Goal: Task Accomplishment & Management: Manage account settings

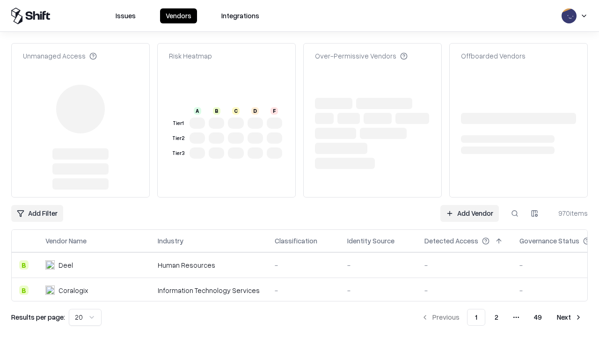
click at [469, 205] on link "Add Vendor" at bounding box center [469, 213] width 58 height 17
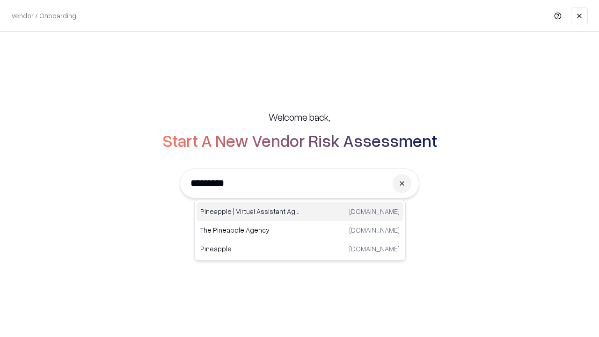
click at [300, 211] on div "Pineapple | Virtual Assistant Agency trypineapple.com" at bounding box center [299, 211] width 207 height 19
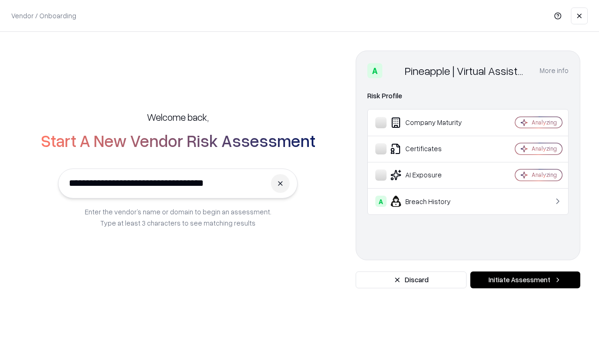
type input "**********"
click at [525, 280] on button "Initiate Assessment" at bounding box center [525, 279] width 110 height 17
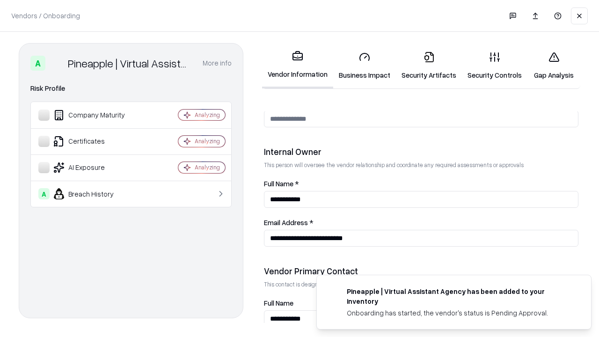
scroll to position [485, 0]
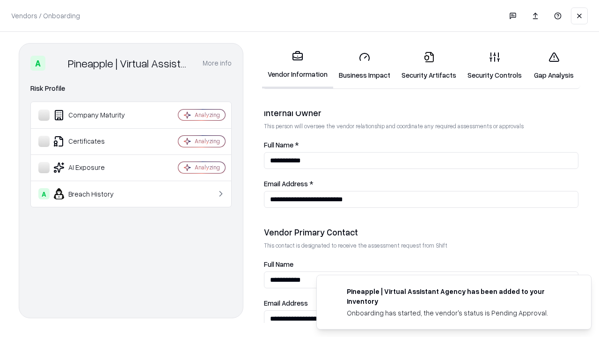
click at [364, 65] on link "Business Impact" at bounding box center [364, 66] width 63 height 44
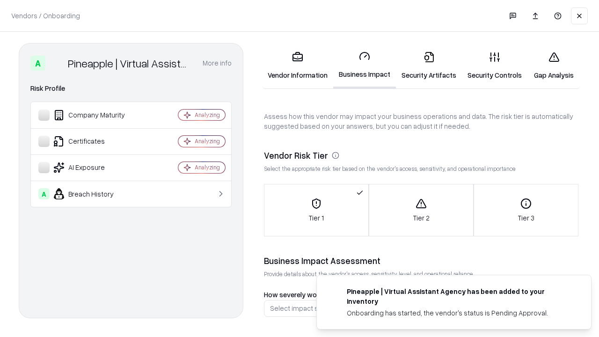
click at [429, 65] on link "Security Artifacts" at bounding box center [429, 66] width 66 height 44
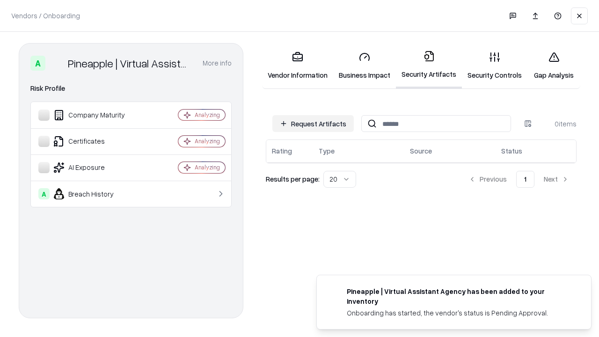
click at [313, 124] on button "Request Artifacts" at bounding box center [312, 123] width 81 height 17
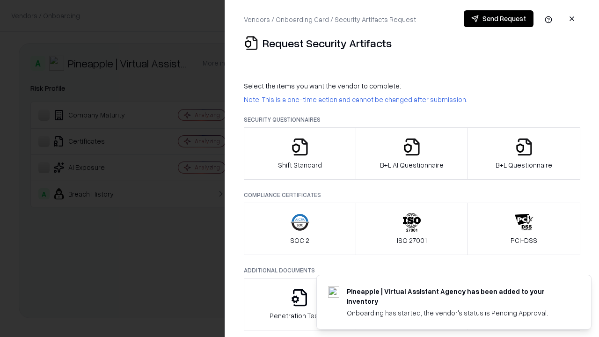
click at [299, 153] on icon "button" at bounding box center [300, 147] width 19 height 19
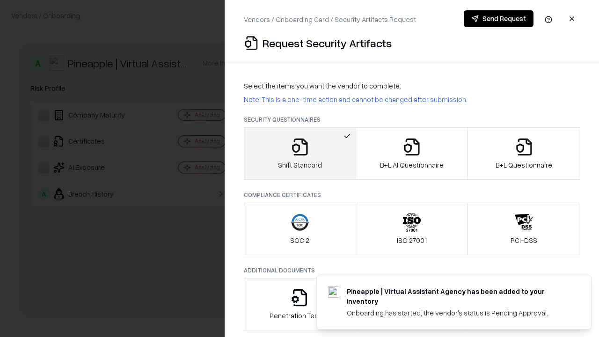
click at [498, 19] on button "Send Request" at bounding box center [499, 18] width 70 height 17
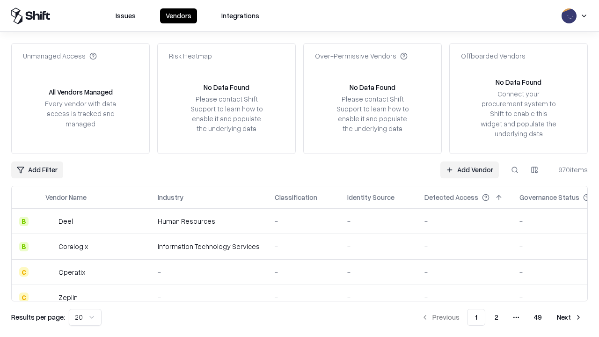
click at [515, 169] on button at bounding box center [514, 169] width 17 height 17
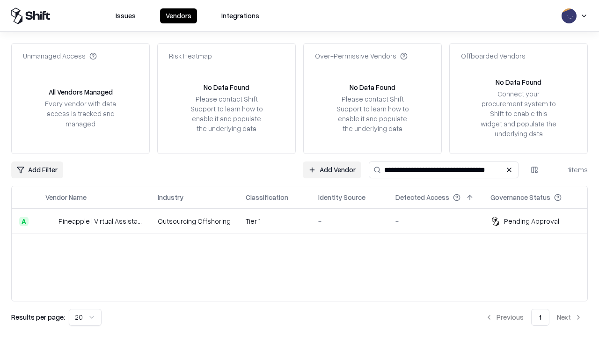
type input "**********"
click at [305, 221] on td "Tier 1" at bounding box center [274, 221] width 73 height 25
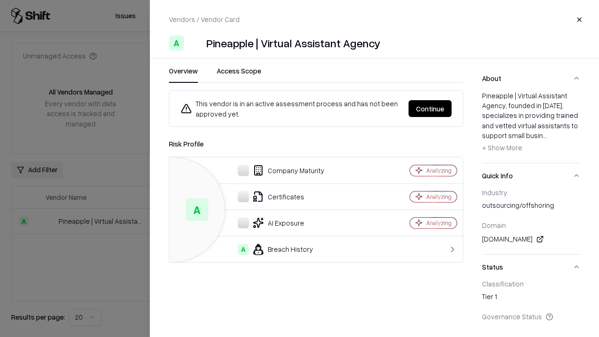
click at [430, 109] on button "Continue" at bounding box center [429, 108] width 43 height 17
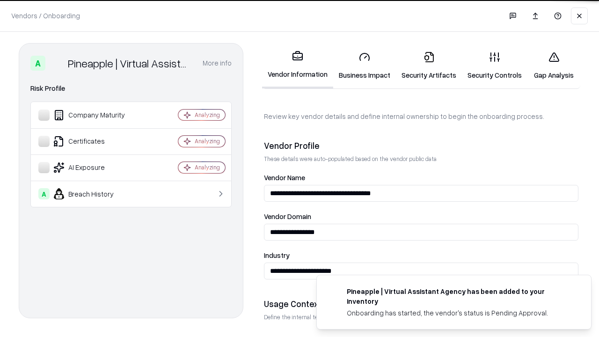
click at [429, 65] on link "Security Artifacts" at bounding box center [429, 66] width 66 height 44
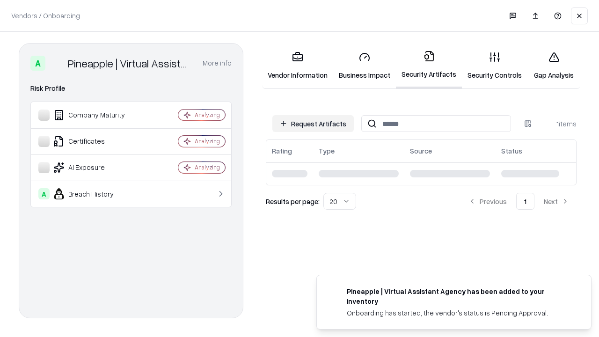
click at [495, 65] on link "Security Controls" at bounding box center [494, 66] width 65 height 44
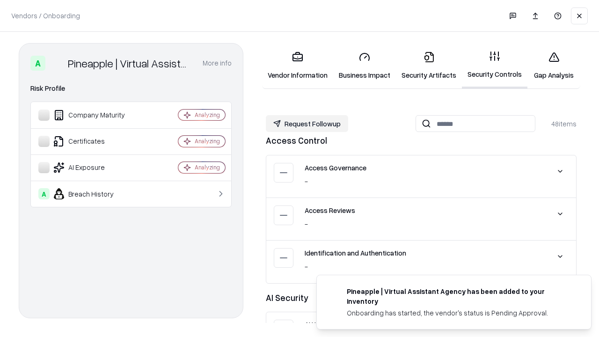
click at [307, 124] on button "Request Followup" at bounding box center [307, 123] width 82 height 17
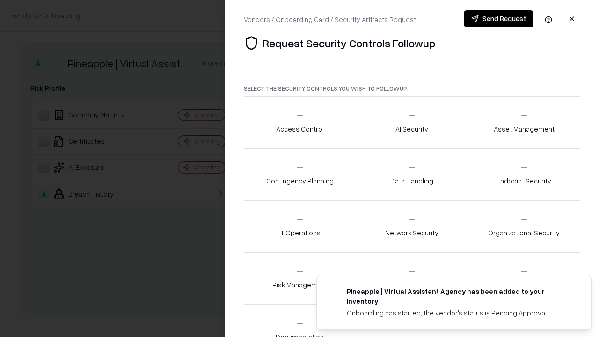
click at [299, 123] on div "Access Control" at bounding box center [300, 122] width 48 height 23
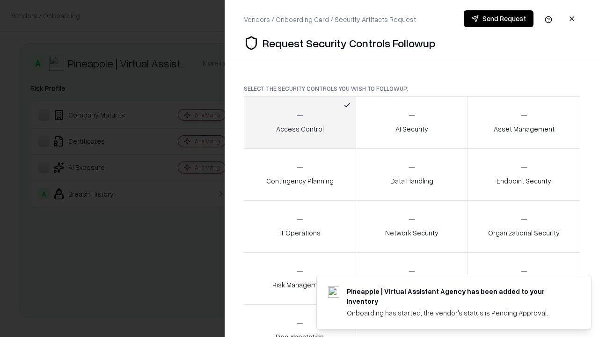
click at [498, 19] on button "Send Request" at bounding box center [499, 18] width 70 height 17
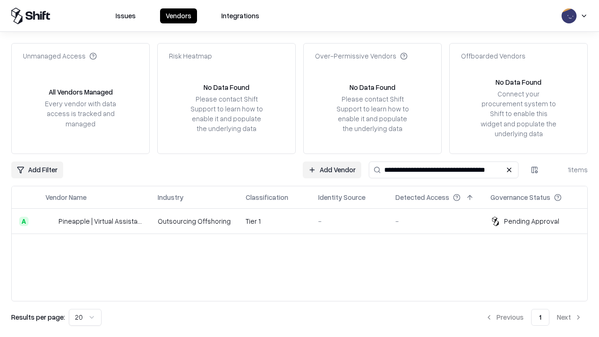
type input "**********"
click at [305, 221] on td "Tier 1" at bounding box center [274, 221] width 73 height 25
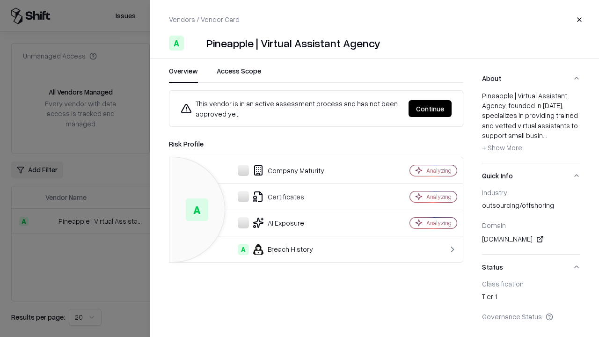
click at [430, 109] on button "Continue" at bounding box center [429, 108] width 43 height 17
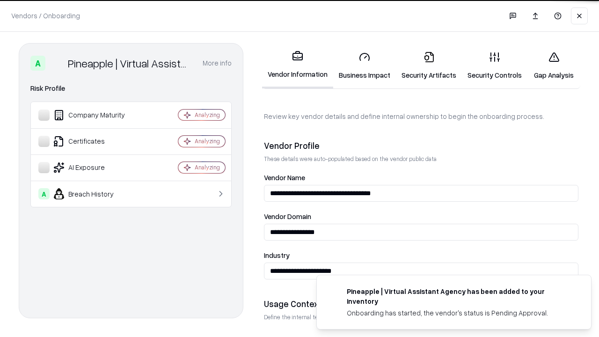
click at [553, 65] on link "Gap Analysis" at bounding box center [553, 66] width 53 height 44
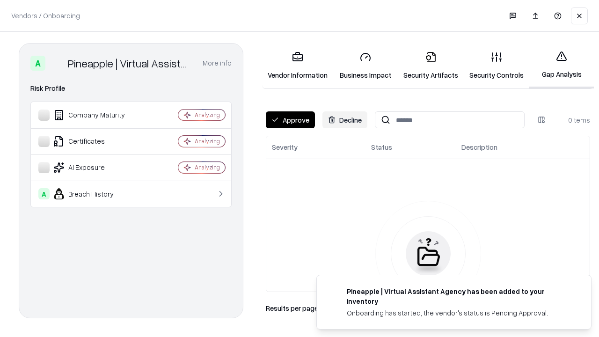
click at [290, 120] on button "Approve" at bounding box center [290, 119] width 49 height 17
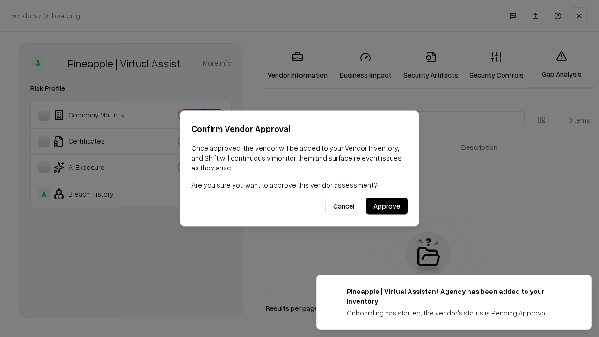
click at [386, 206] on button "Approve" at bounding box center [387, 206] width 42 height 17
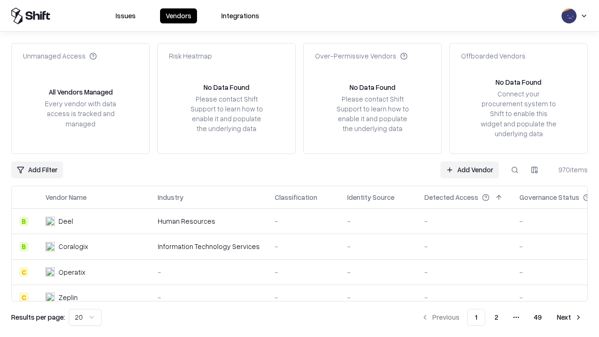
type input "**********"
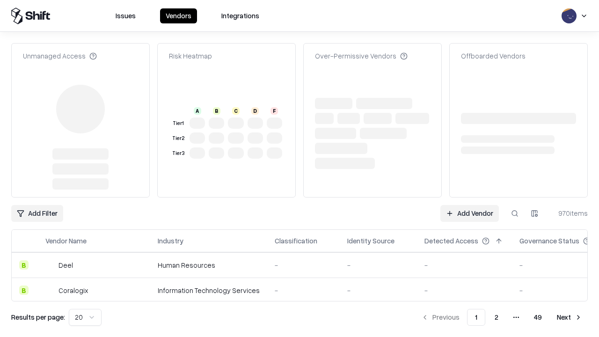
click at [469, 213] on link "Add Vendor" at bounding box center [469, 213] width 58 height 17
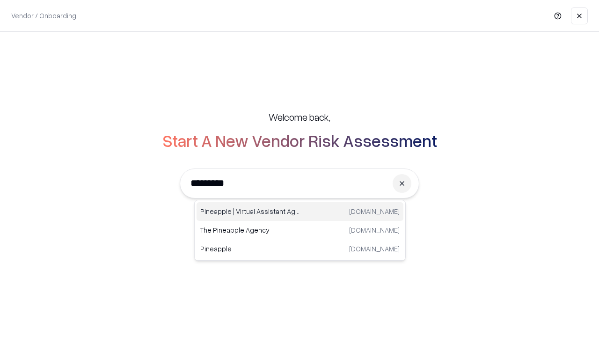
click at [300, 211] on div "Pineapple | Virtual Assistant Agency trypineapple.com" at bounding box center [299, 211] width 207 height 19
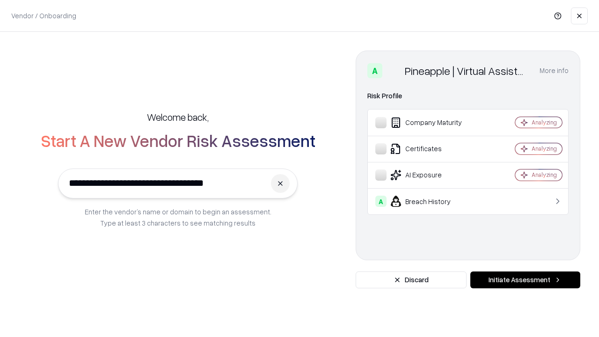
type input "**********"
click at [525, 280] on button "Initiate Assessment" at bounding box center [525, 279] width 110 height 17
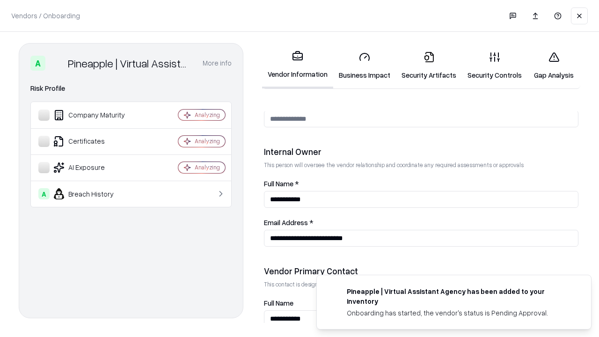
scroll to position [485, 0]
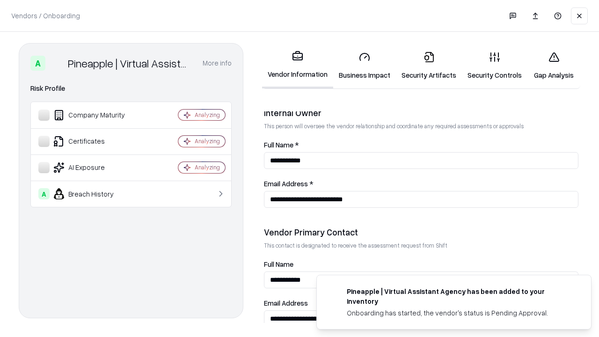
click at [553, 65] on link "Gap Analysis" at bounding box center [553, 66] width 53 height 44
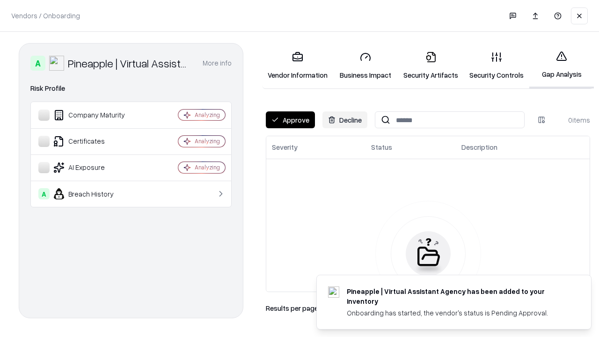
click at [290, 120] on button "Approve" at bounding box center [290, 119] width 49 height 17
